Goal: Find specific page/section: Find specific page/section

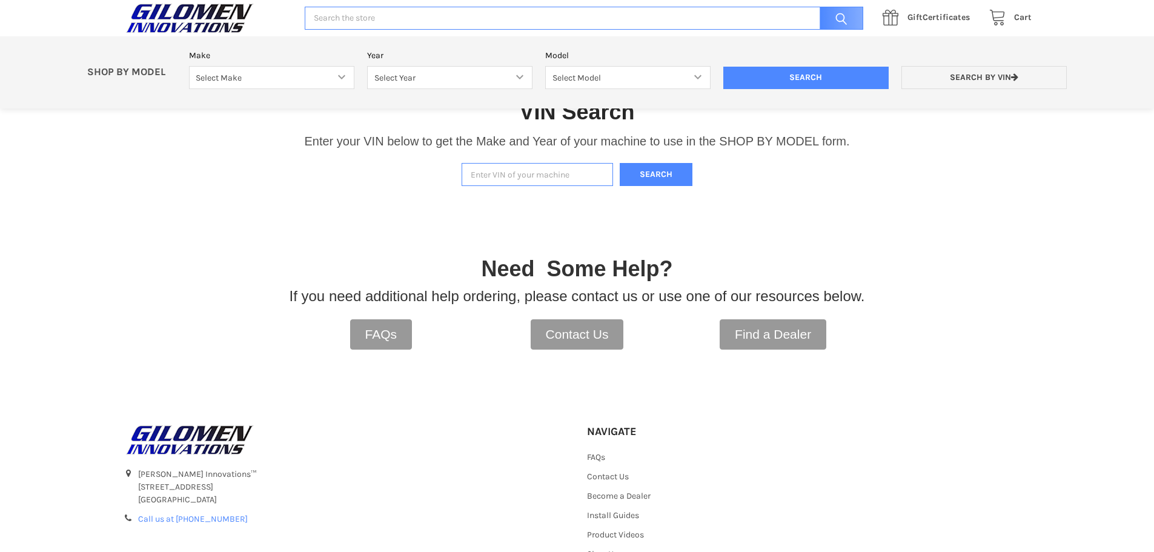
click at [507, 168] on input "Enter VIN of your machine" at bounding box center [537, 175] width 151 height 24
type input "[US_VEHICLE_IDENTIFICATION_NUMBER]"
click at [644, 176] on button "Search" at bounding box center [656, 175] width 73 height 24
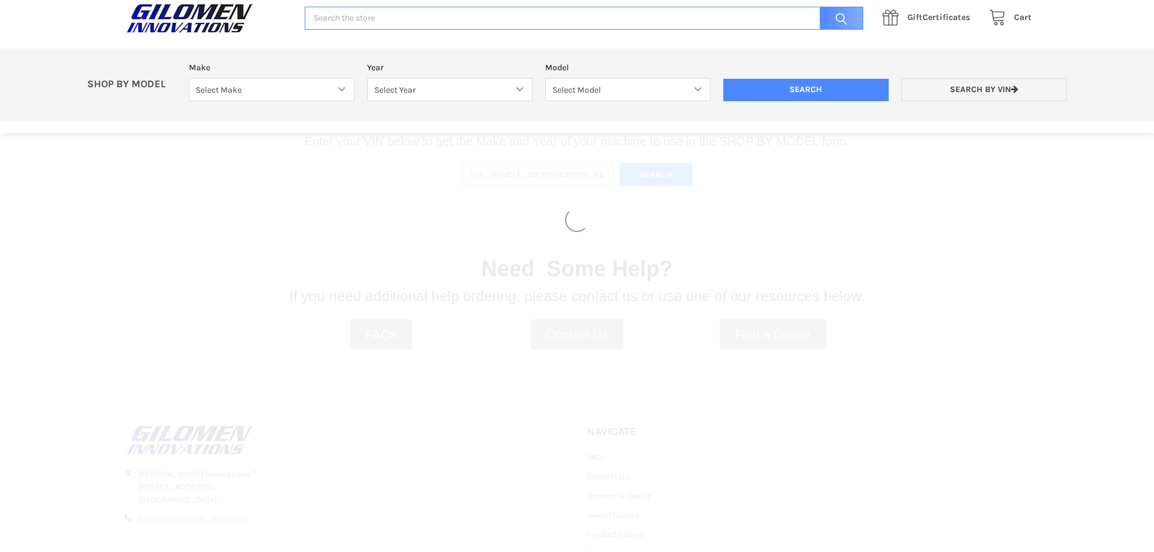
select select "316"
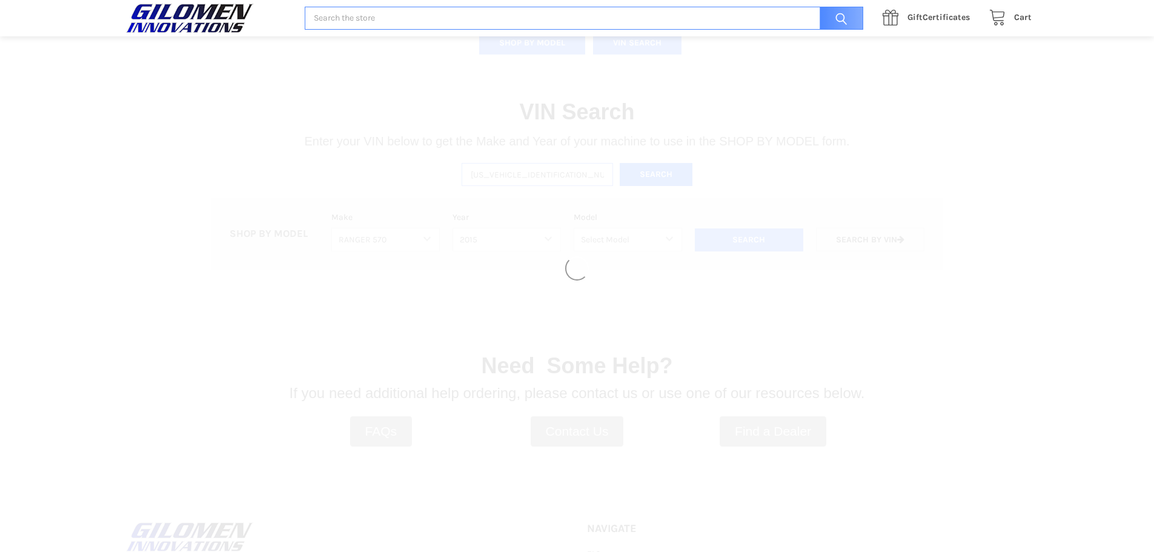
select select "317"
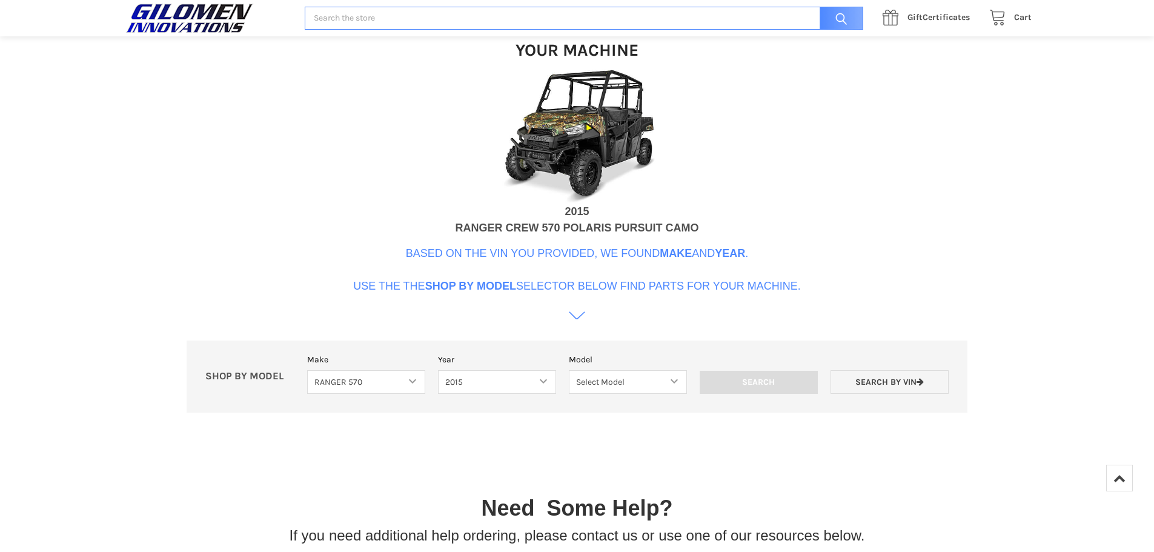
scroll to position [492, 0]
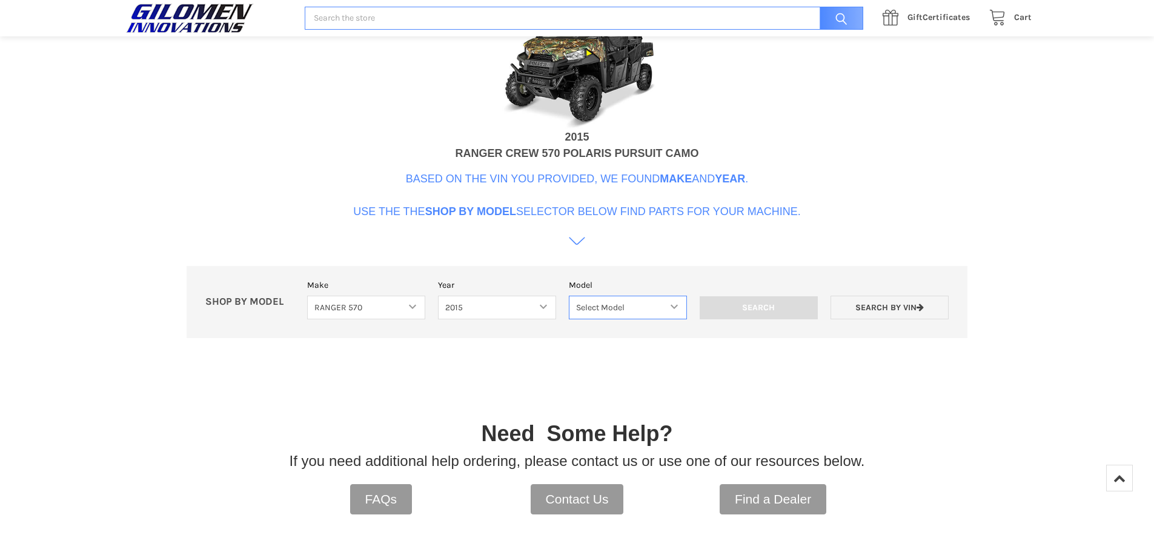
click at [673, 305] on select "Select Model Ranger 570 Full Size Ranger 570 Full Size Crew Ranger 570 Midsize …" at bounding box center [628, 308] width 118 height 24
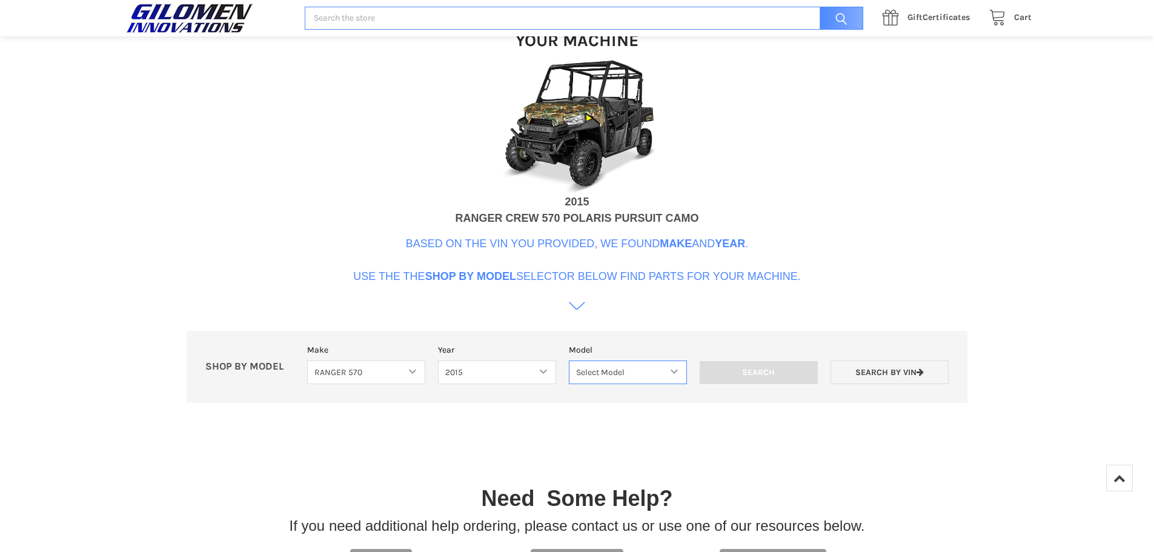
scroll to position [492, 0]
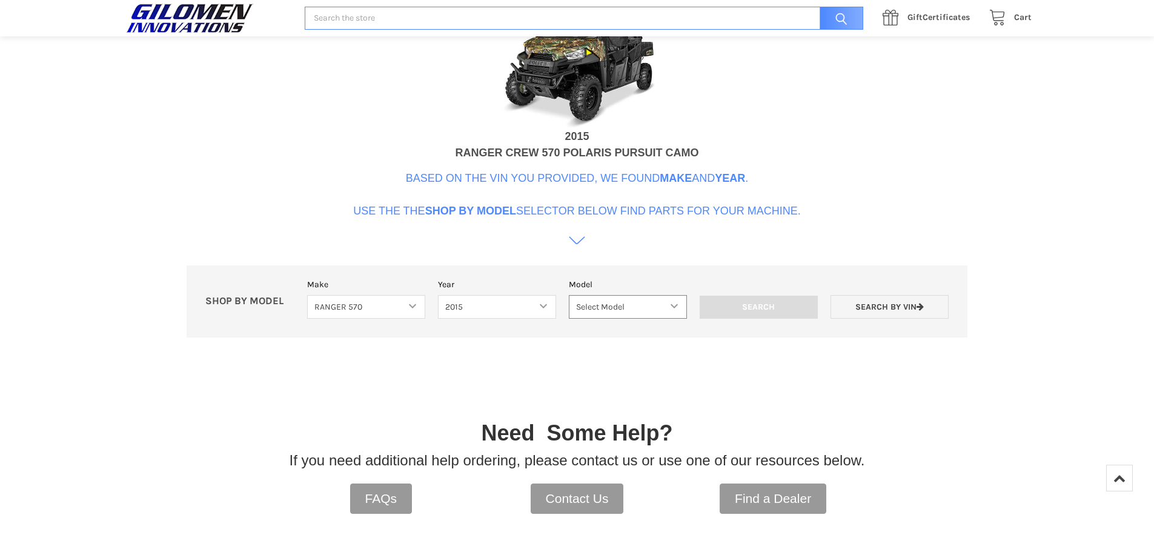
click at [679, 306] on select "Select Model Ranger 570 Full Size Ranger 570 Full Size Crew Ranger 570 Midsize …" at bounding box center [628, 307] width 118 height 24
select select "163"
click at [569, 295] on select "Select Model Ranger 570 Full Size Ranger 570 Full Size Crew Ranger 570 Midsize …" at bounding box center [628, 307] width 118 height 24
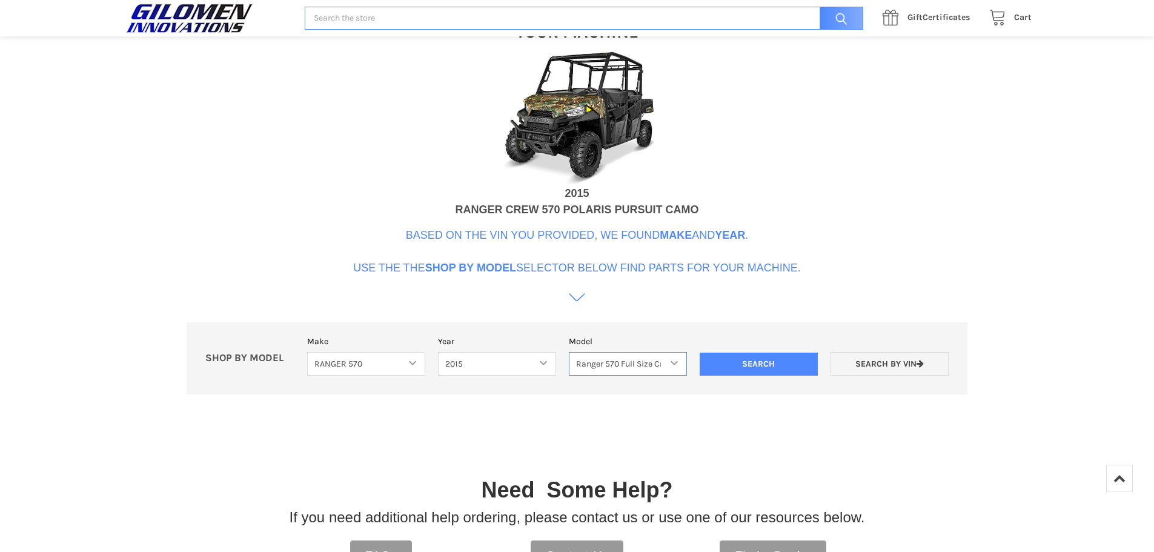
scroll to position [318, 0]
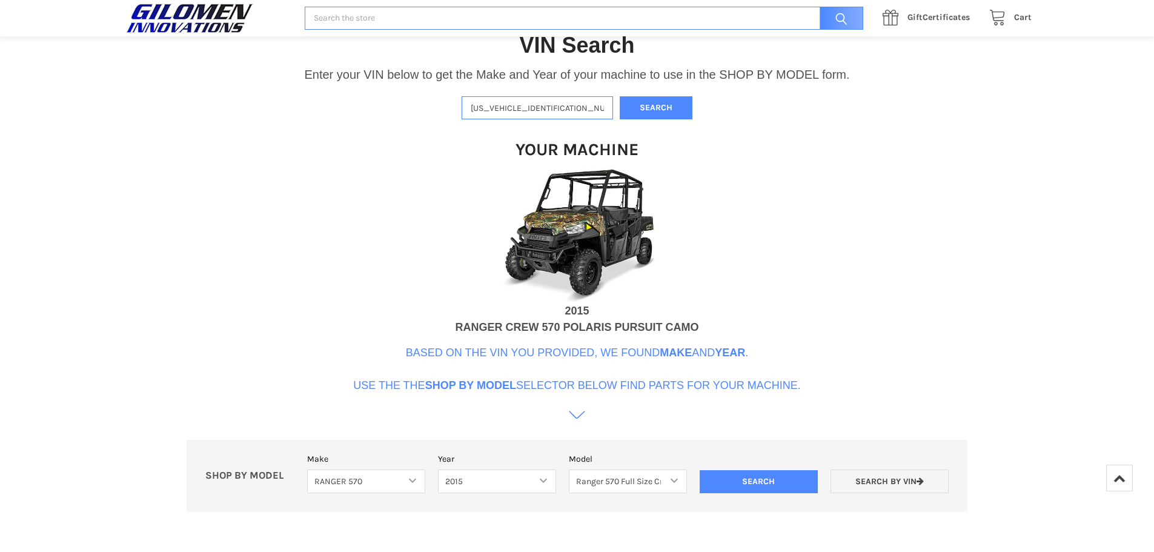
drag, startPoint x: 568, startPoint y: 107, endPoint x: 394, endPoint y: 112, distance: 173.9
click at [394, 112] on div "VIN Search Enter your VIN below to get the Make and Year of your machine to use…" at bounding box center [577, 265] width 1154 height 531
click at [897, 491] on link "Search by VIN" at bounding box center [890, 481] width 118 height 24
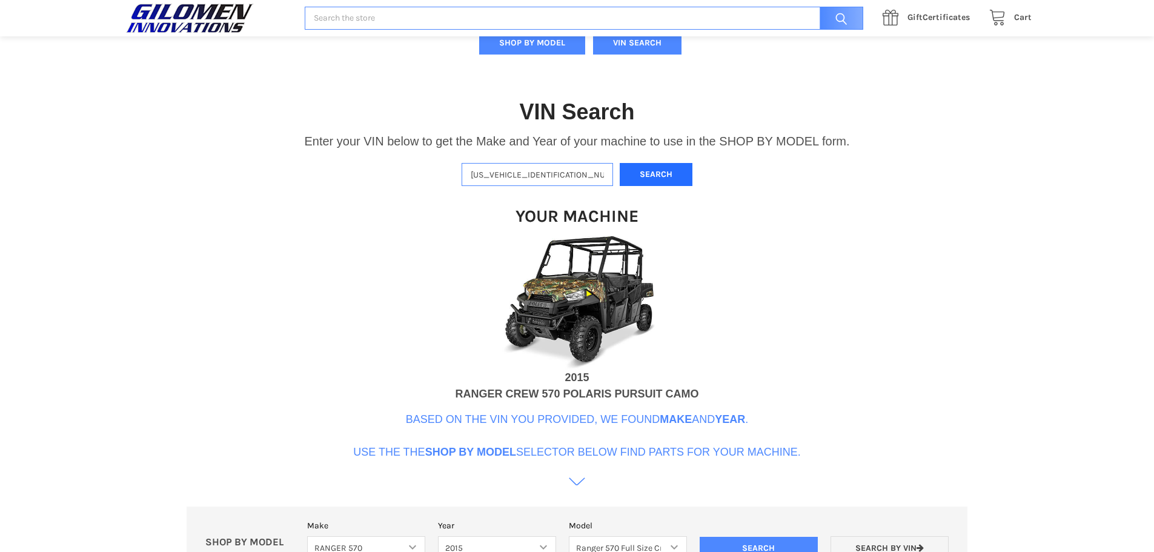
click at [660, 176] on button "Search" at bounding box center [656, 175] width 73 height 24
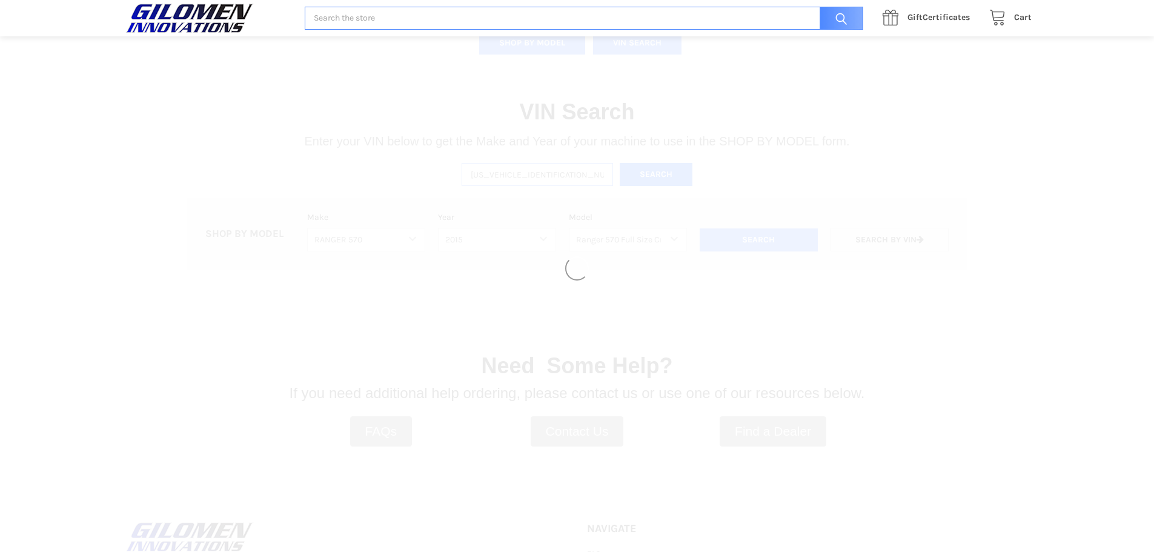
select select
select select "316"
select select "317"
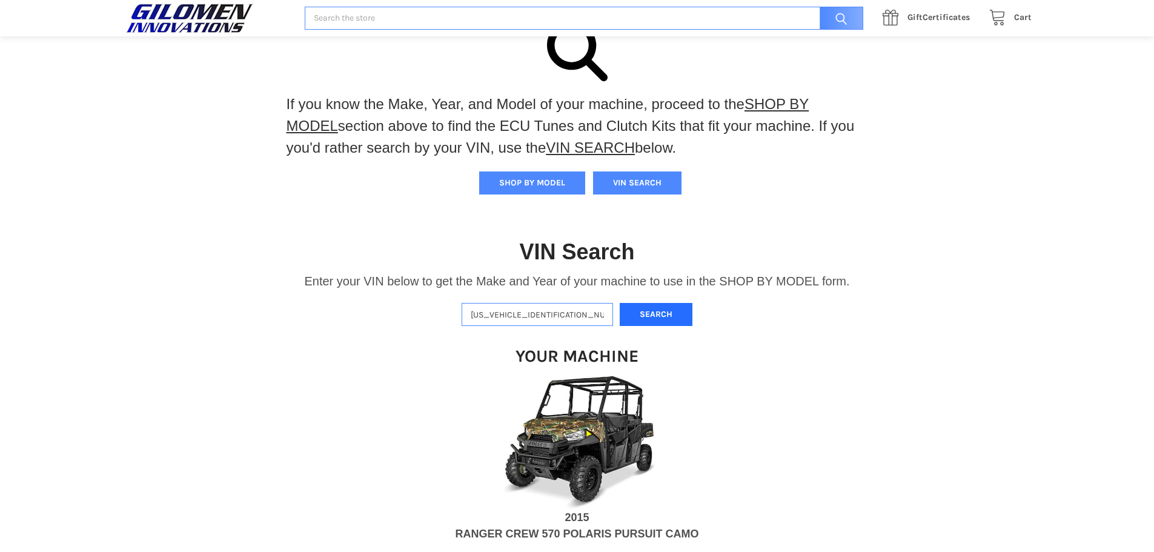
scroll to position [68, 0]
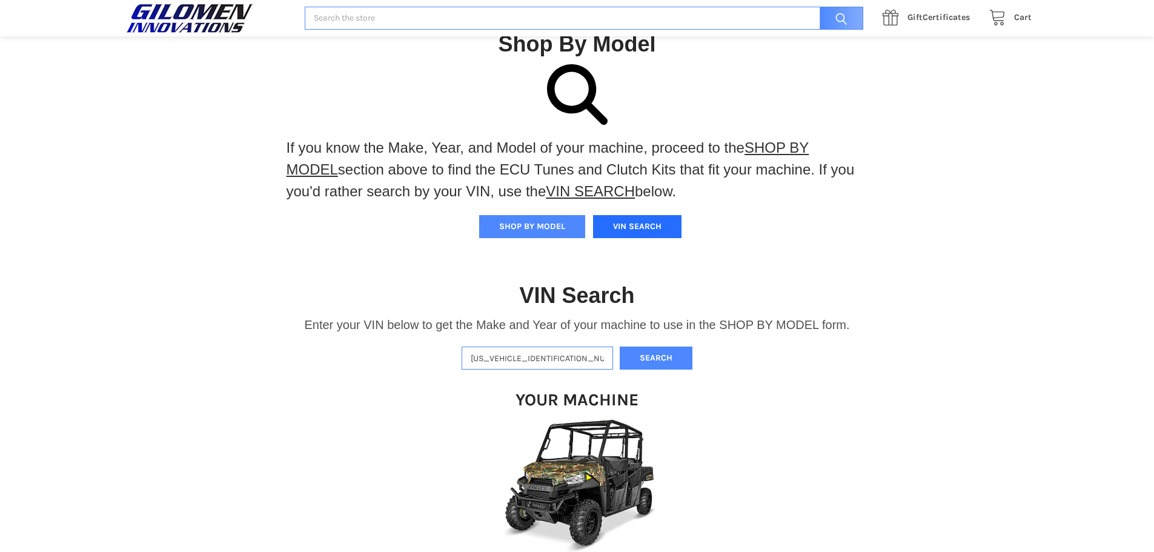
click at [626, 222] on button "VIN SEARCH" at bounding box center [637, 226] width 88 height 23
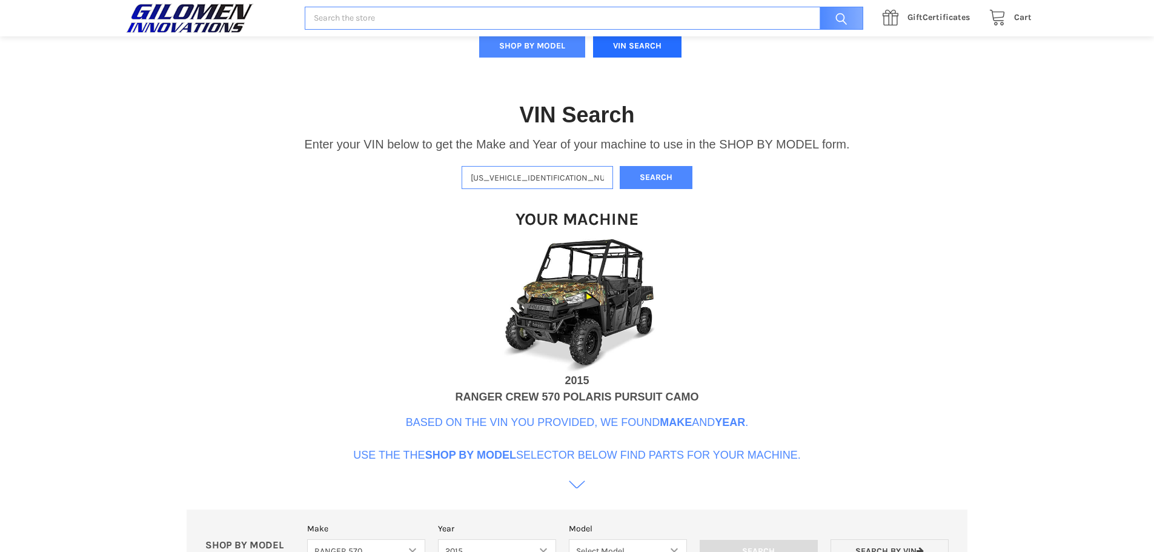
scroll to position [251, 0]
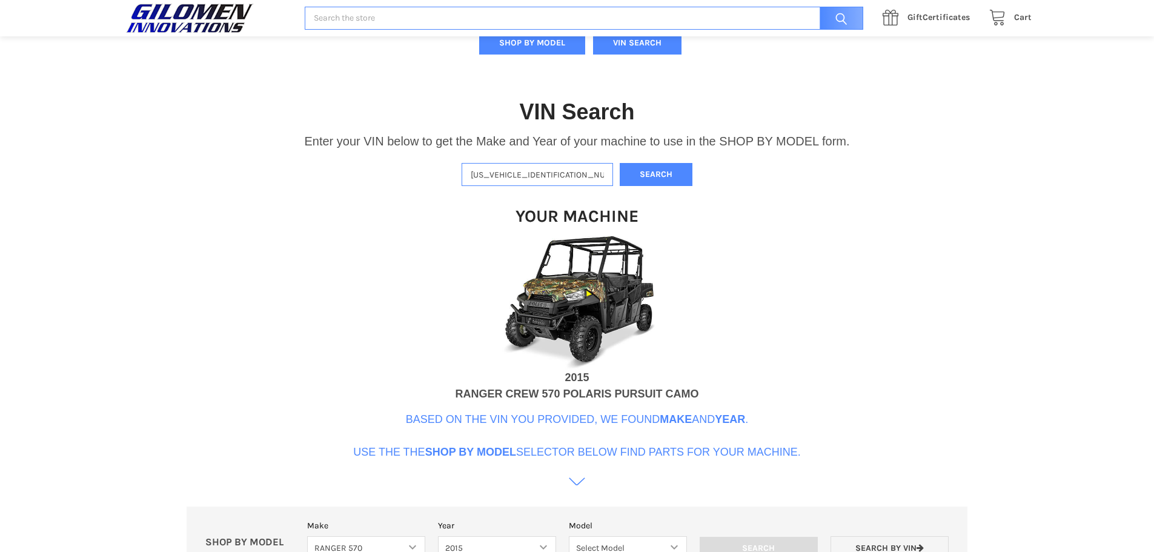
click at [667, 190] on div "Your Machine 2015 RANGER CREW 570 POLARIS PURSUIT CAMO Based on the VIN you pro…" at bounding box center [577, 340] width 448 height 308
click at [662, 175] on button "Search" at bounding box center [656, 175] width 73 height 24
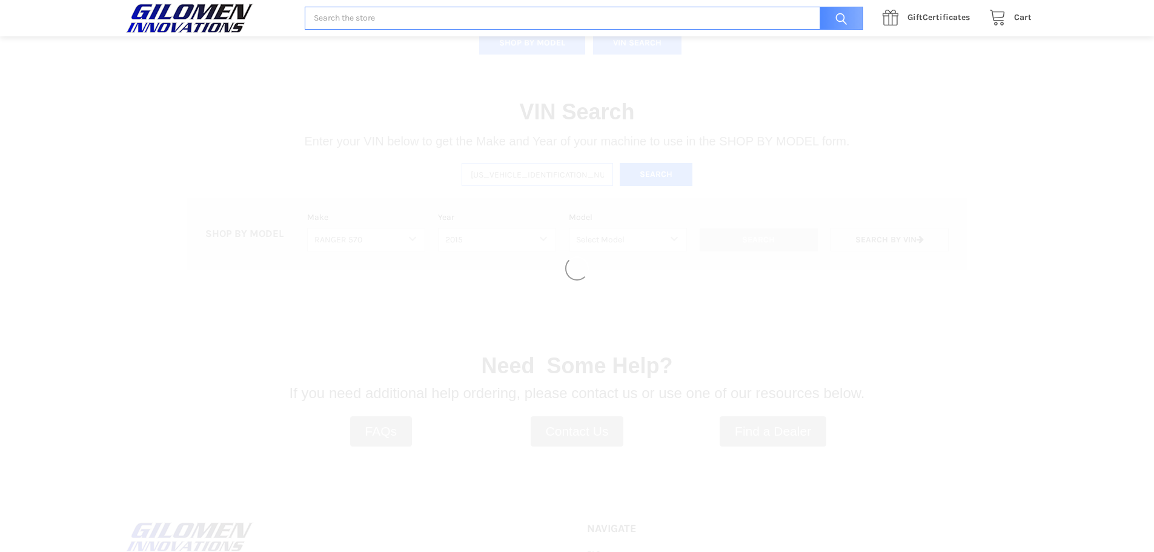
select select
select select "316"
select select "317"
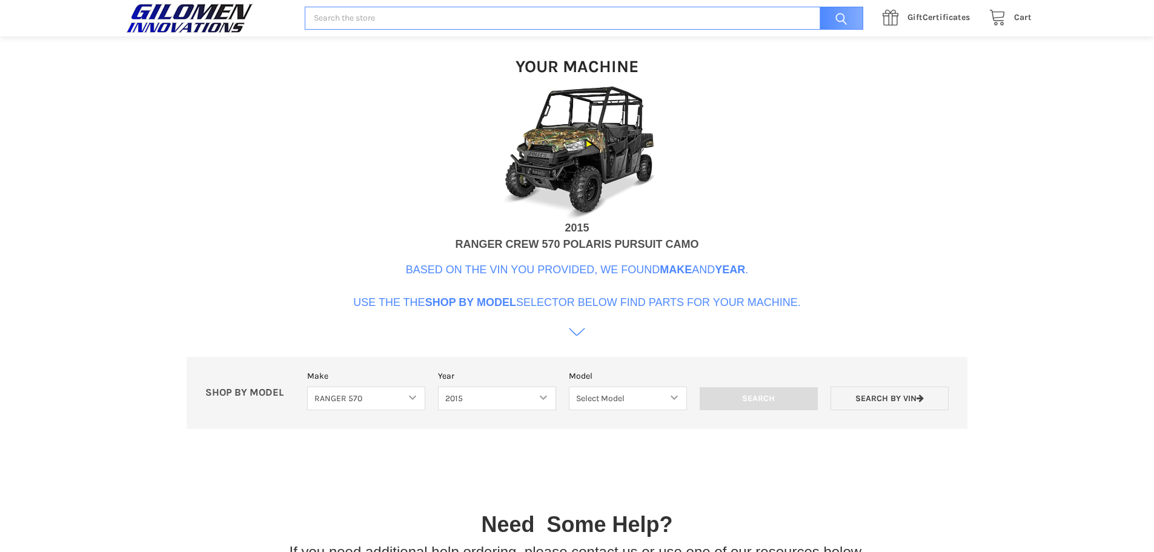
scroll to position [371, 0]
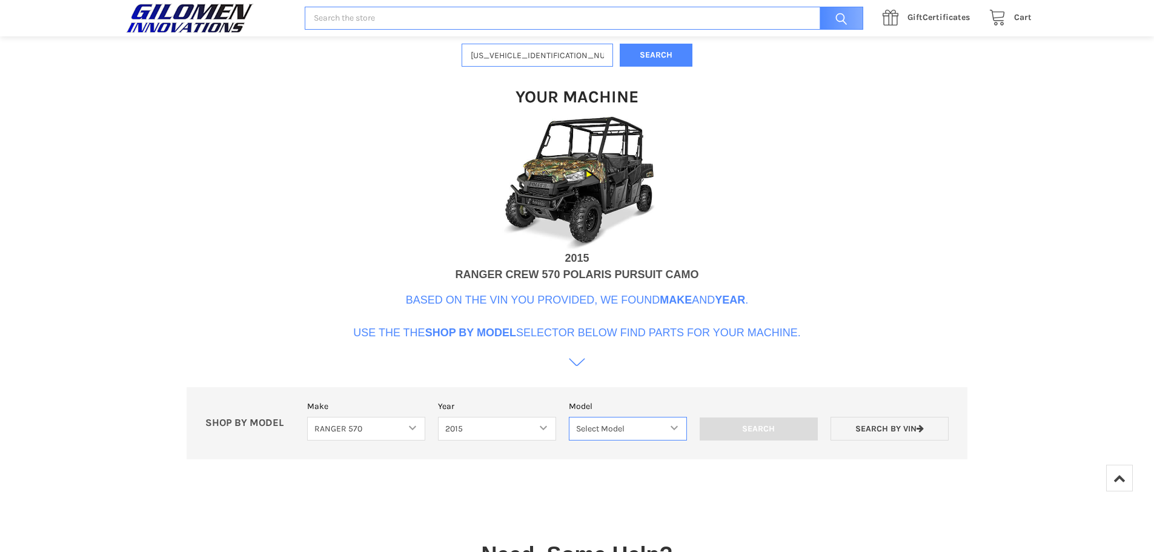
click at [682, 431] on select "Select Model Ranger 570 Full Size Ranger 570 Full Size Crew Ranger 570 Midsize …" at bounding box center [628, 429] width 118 height 24
select select "163"
click at [569, 417] on select "Select Model Ranger 570 Full Size Ranger 570 Full Size Crew Ranger 570 Midsize …" at bounding box center [628, 429] width 118 height 24
click at [792, 428] on input "Search" at bounding box center [759, 428] width 118 height 23
